Goal: Information Seeking & Learning: Compare options

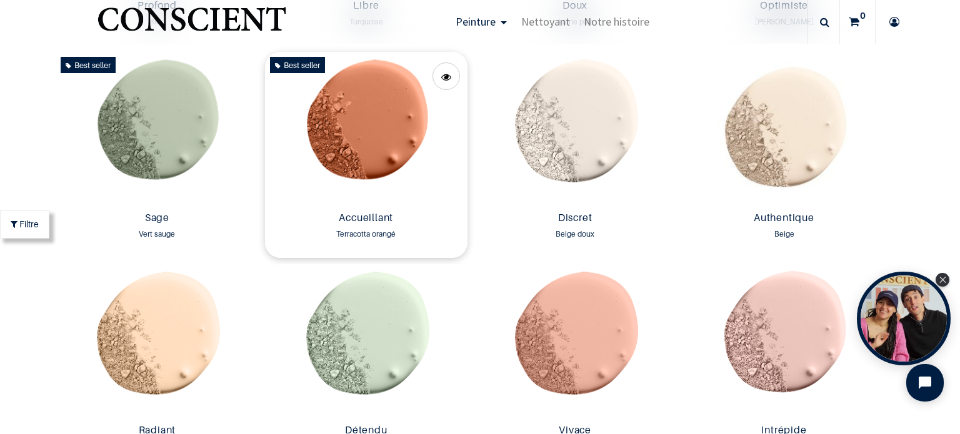
scroll to position [1125, 0]
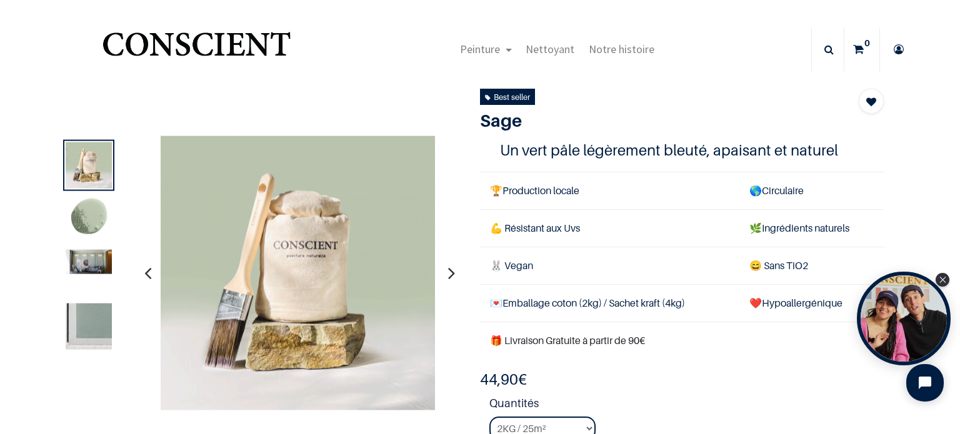
click at [106, 228] on img at bounding box center [89, 219] width 46 height 46
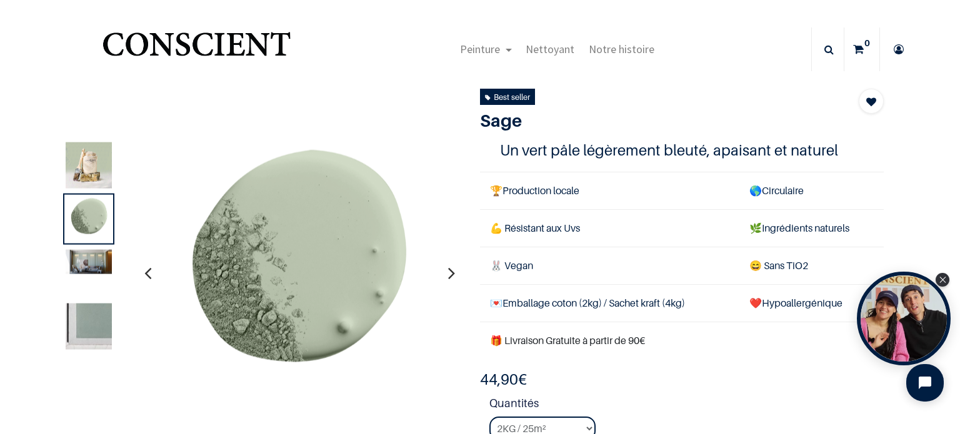
click at [82, 255] on img at bounding box center [89, 261] width 46 height 24
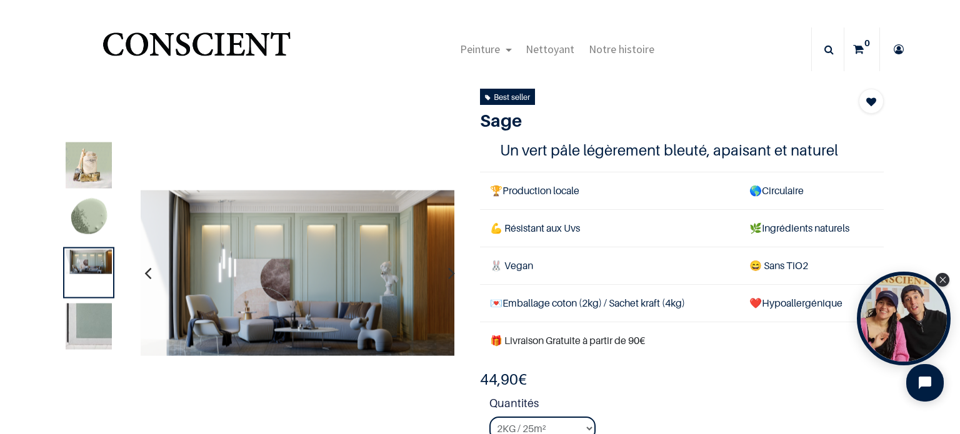
click at [87, 317] on img at bounding box center [89, 326] width 46 height 46
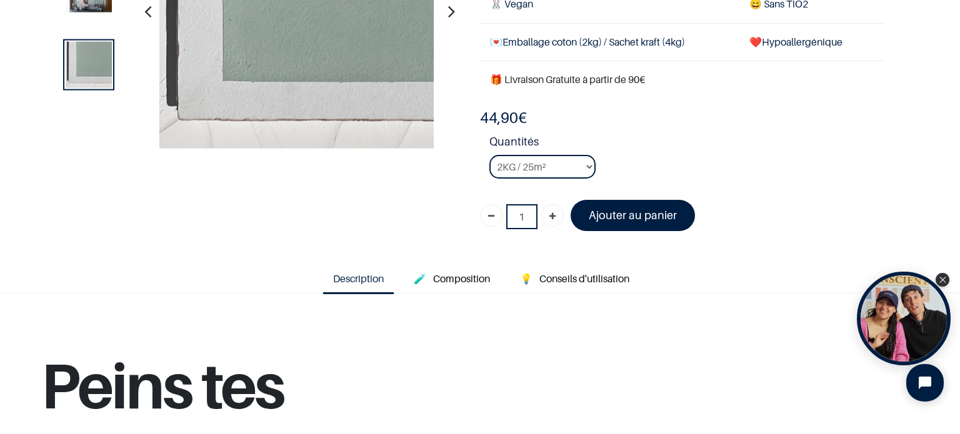
scroll to position [125, 0]
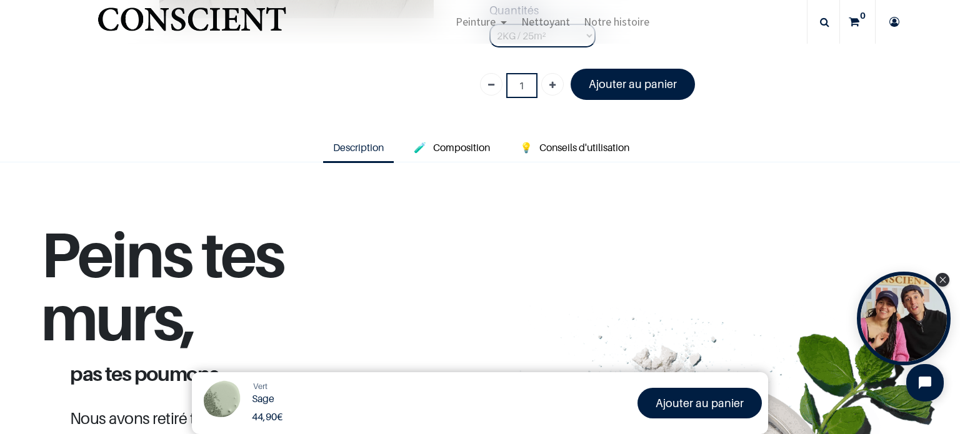
scroll to position [312, 0]
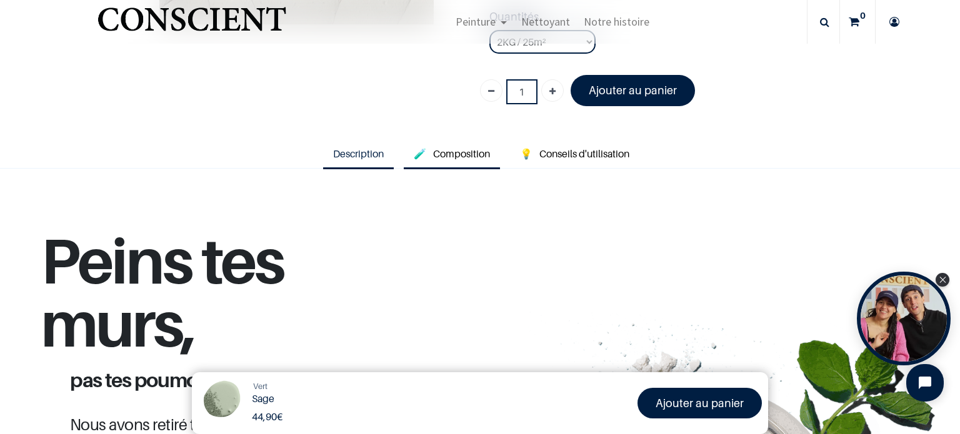
click at [460, 147] on span "Composition" at bounding box center [461, 153] width 57 height 12
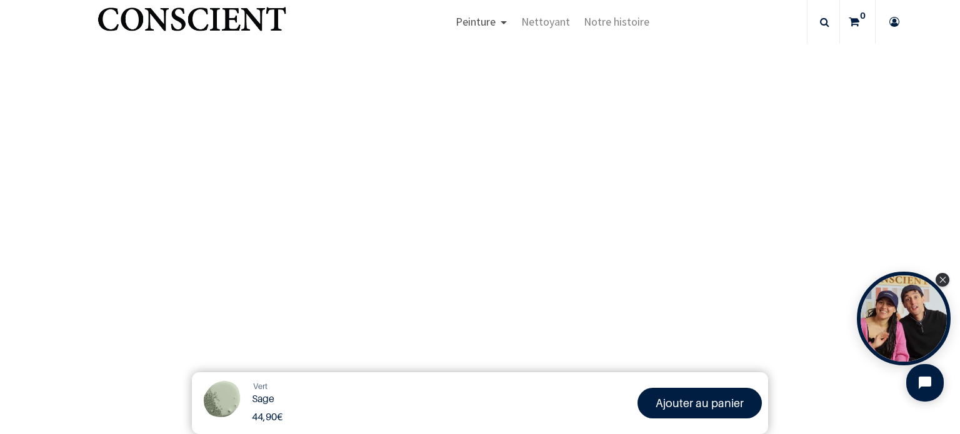
scroll to position [1437, 0]
